Goal: Check status

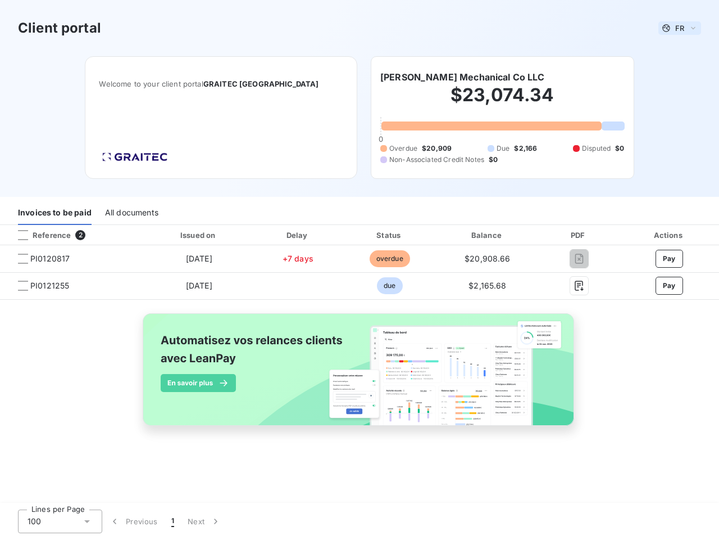
click at [680, 28] on span "FR" at bounding box center [680, 28] width 9 height 9
click at [434, 77] on h6 "[PERSON_NAME] Mechanical Co LLC" at bounding box center [462, 76] width 165 height 13
click at [55, 213] on div "Invoices to be paid" at bounding box center [55, 213] width 74 height 24
click at [131, 213] on div "All documents" at bounding box center [131, 213] width 53 height 24
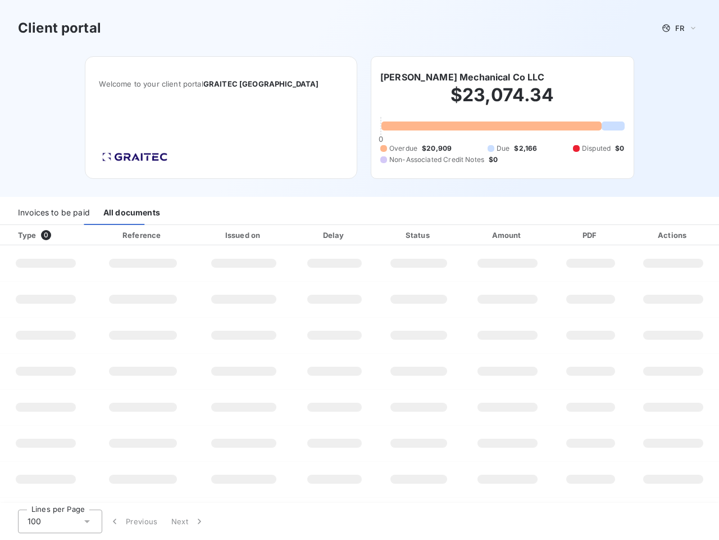
click at [72, 235] on div at bounding box center [67, 234] width 11 height 11
click at [23, 235] on div "Type 0" at bounding box center [50, 234] width 78 height 11
click at [198, 235] on div "Issued on" at bounding box center [244, 234] width 94 height 11
click at [298, 235] on div "Delay" at bounding box center [335, 234] width 78 height 11
click at [389, 235] on div "Status" at bounding box center [418, 234] width 81 height 11
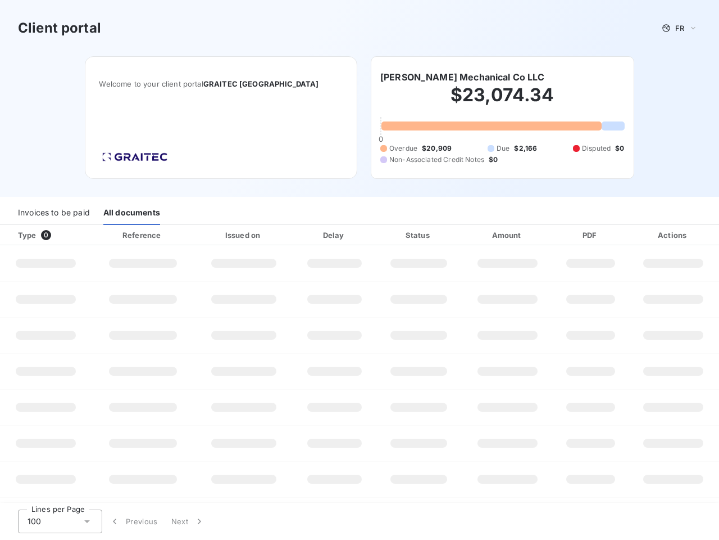
click at [488, 235] on div "Amount" at bounding box center [508, 234] width 88 height 11
